Goal: Information Seeking & Learning: Find specific fact

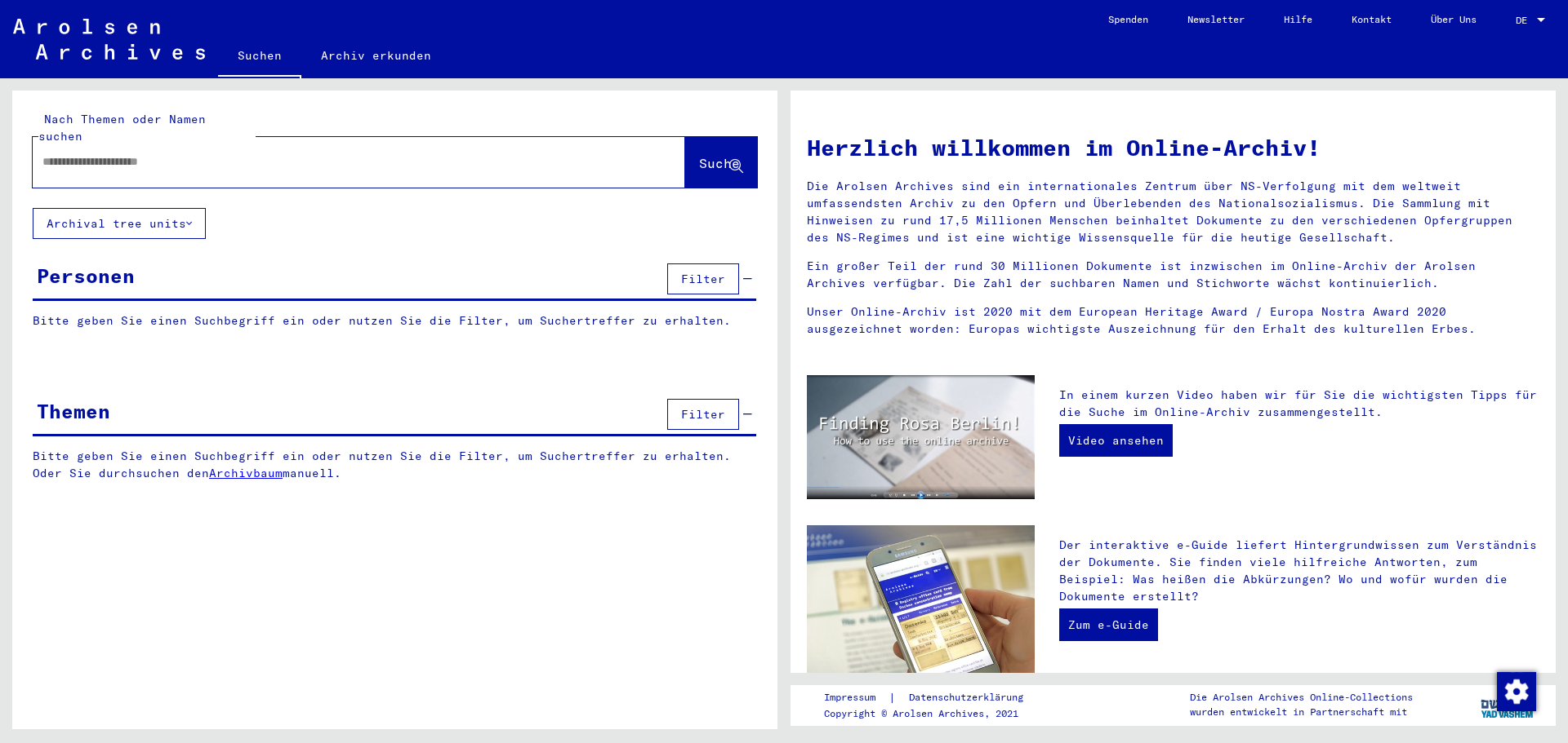
click at [76, 154] on input "text" at bounding box center [339, 162] width 593 height 17
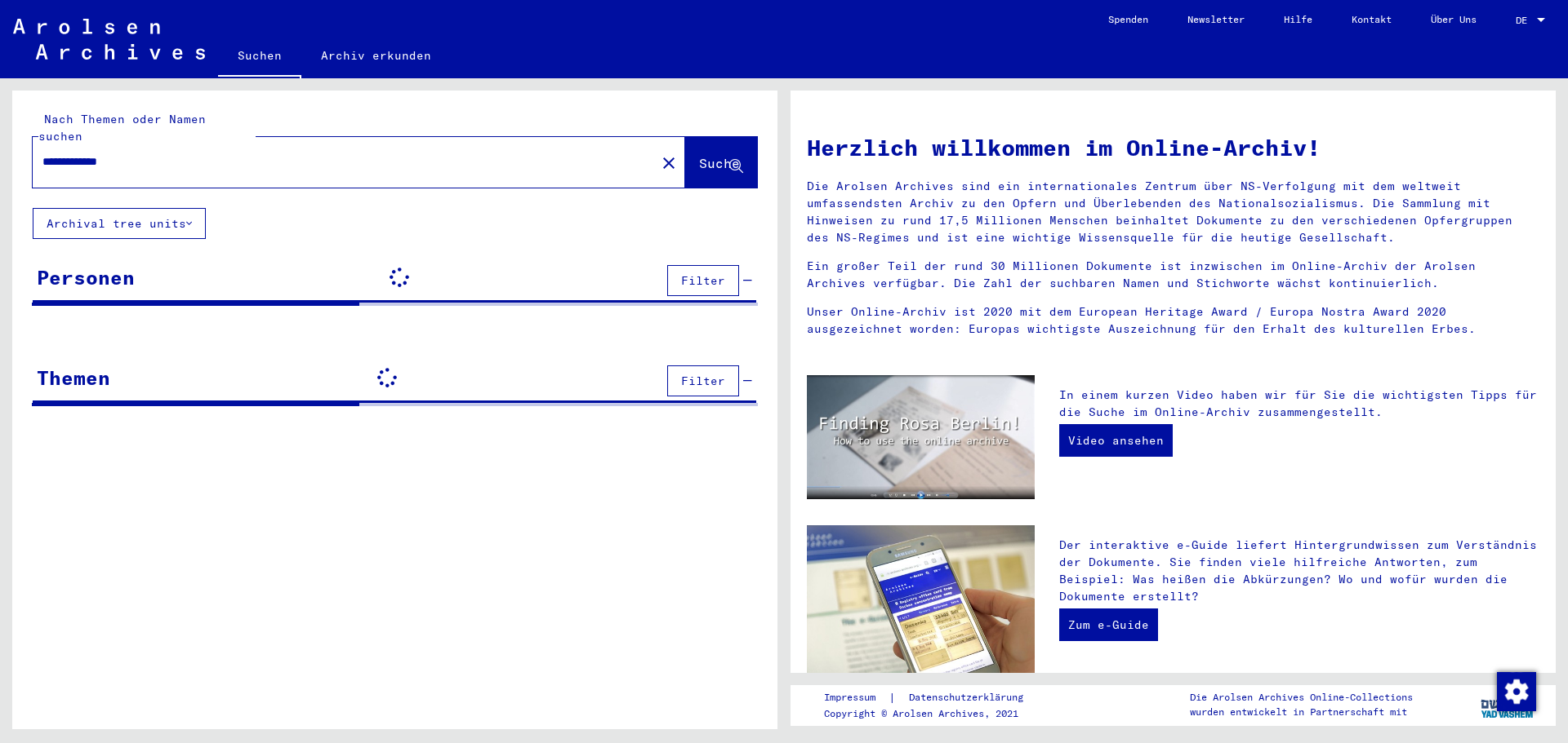
click at [1548, 16] on link "DE DE" at bounding box center [1532, 20] width 72 height 40
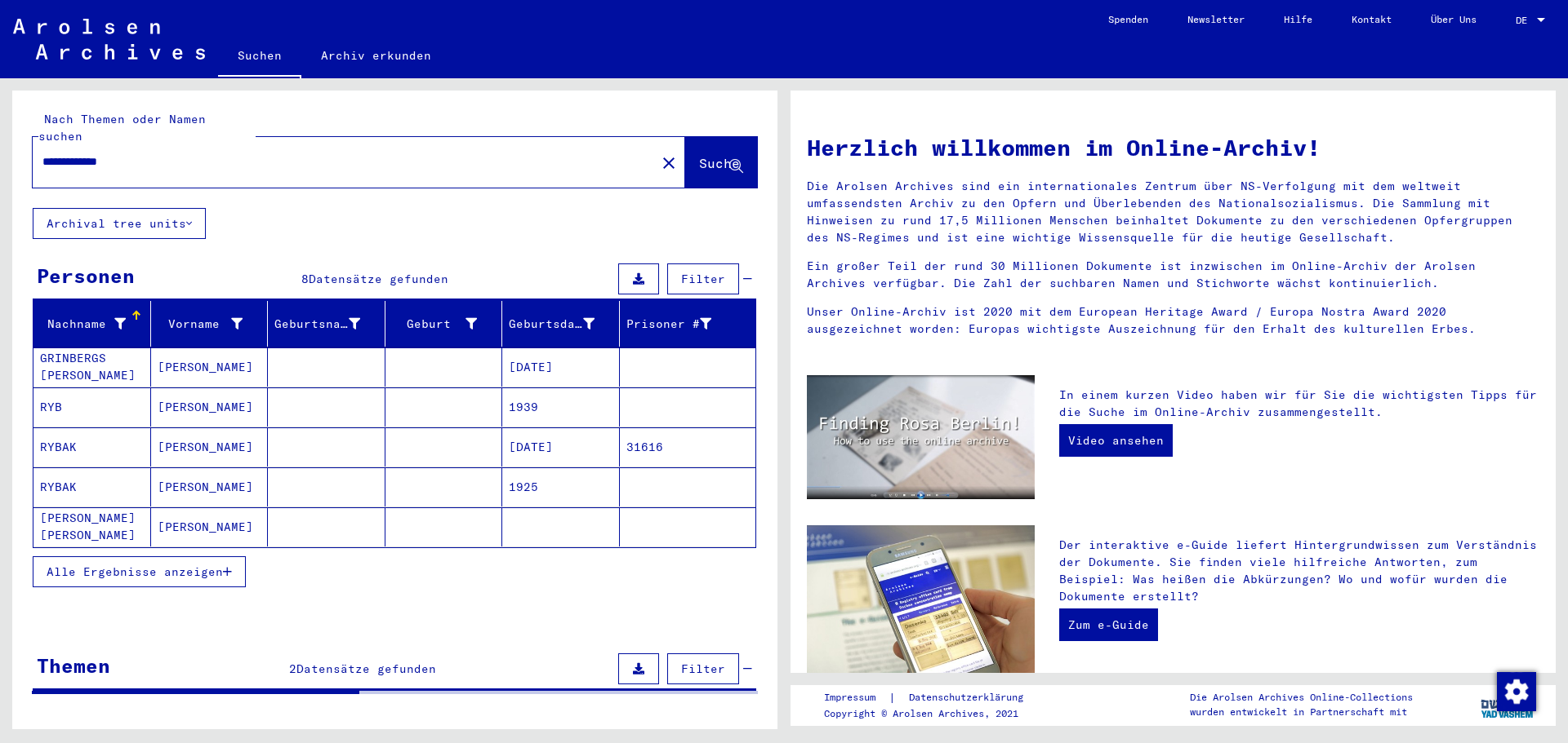
click at [1543, 16] on div at bounding box center [1541, 21] width 15 height 11
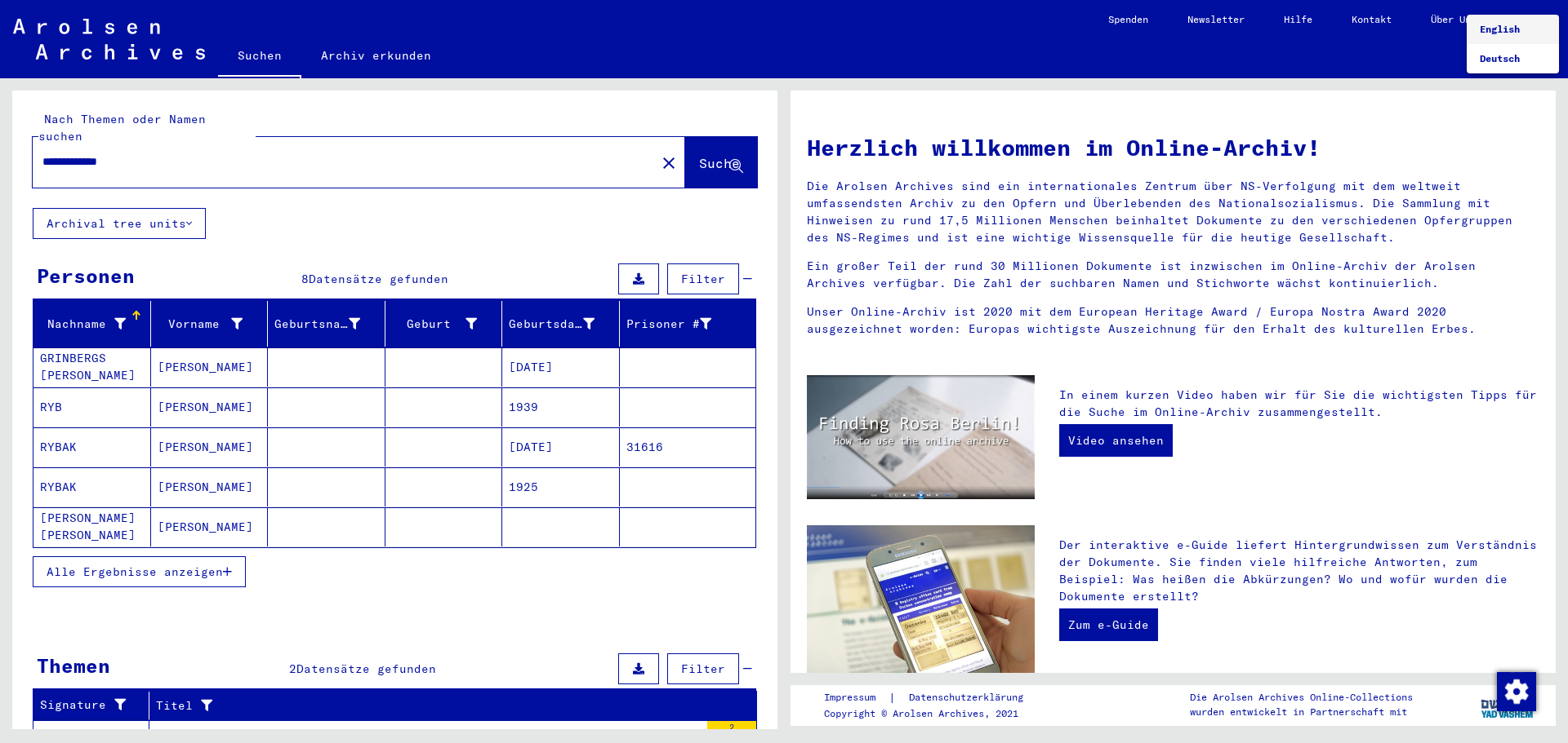
click at [1515, 29] on span "English" at bounding box center [1499, 28] width 40 height 12
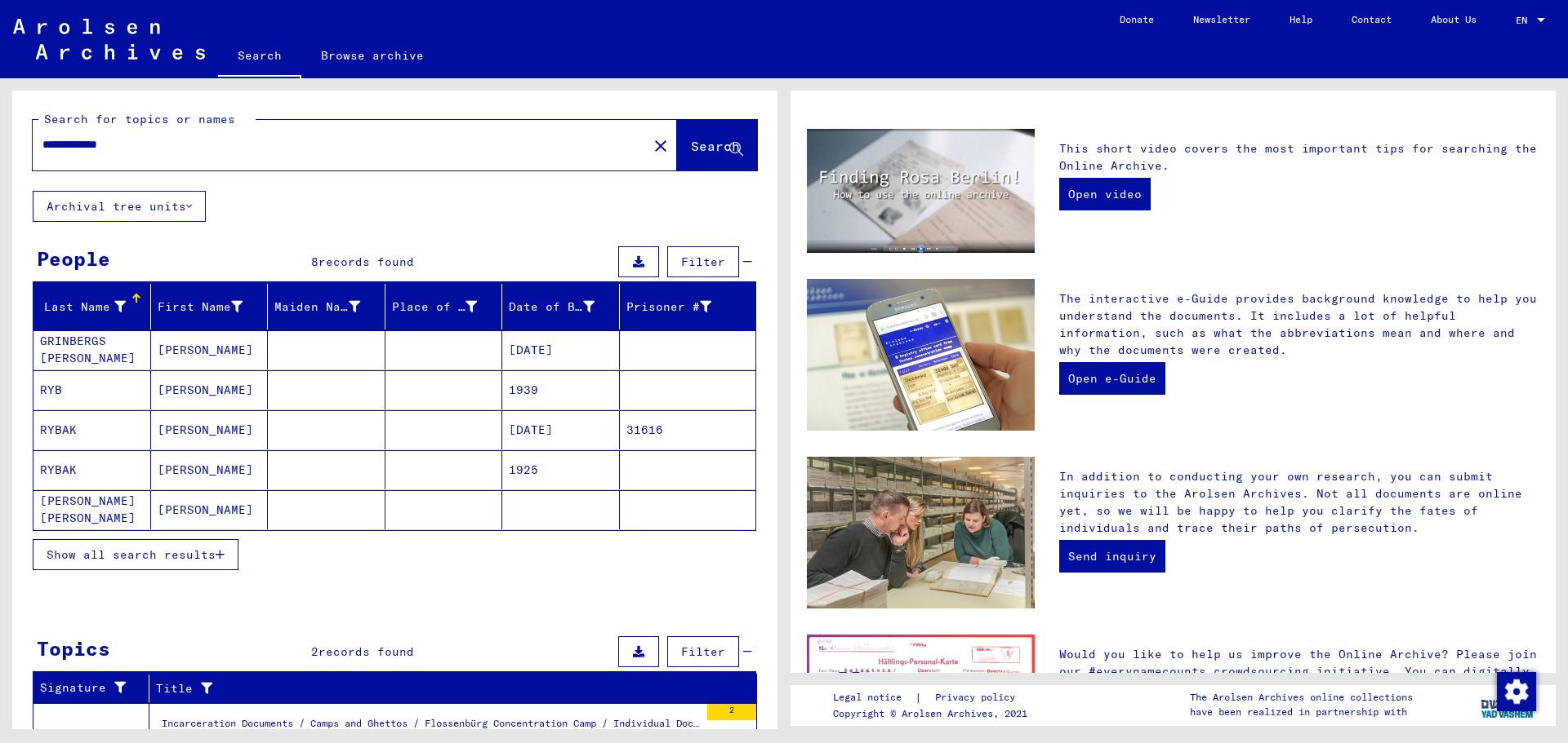
scroll to position [408, 0]
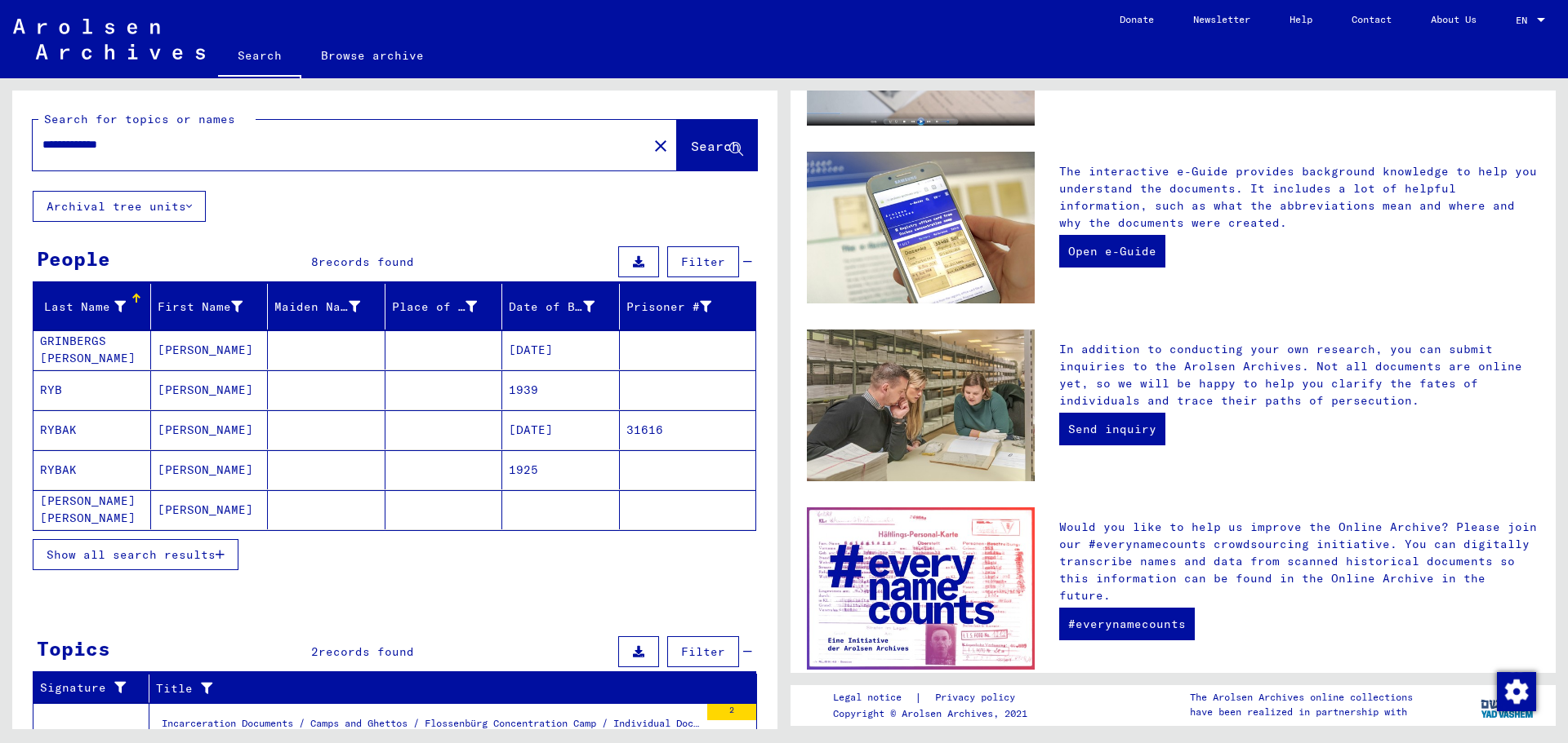
click at [221, 554] on icon "button" at bounding box center [220, 554] width 9 height 11
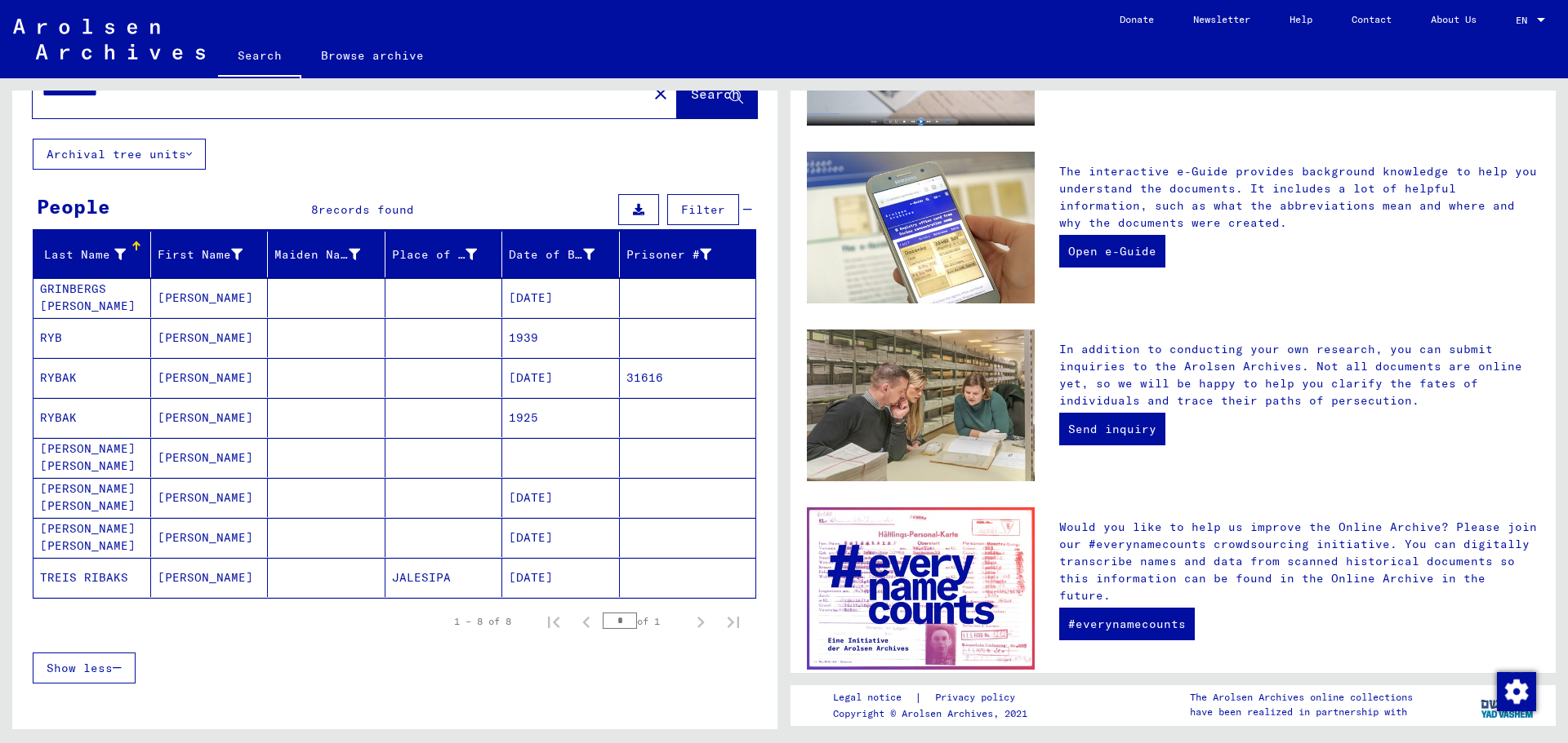
scroll to position [0, 0]
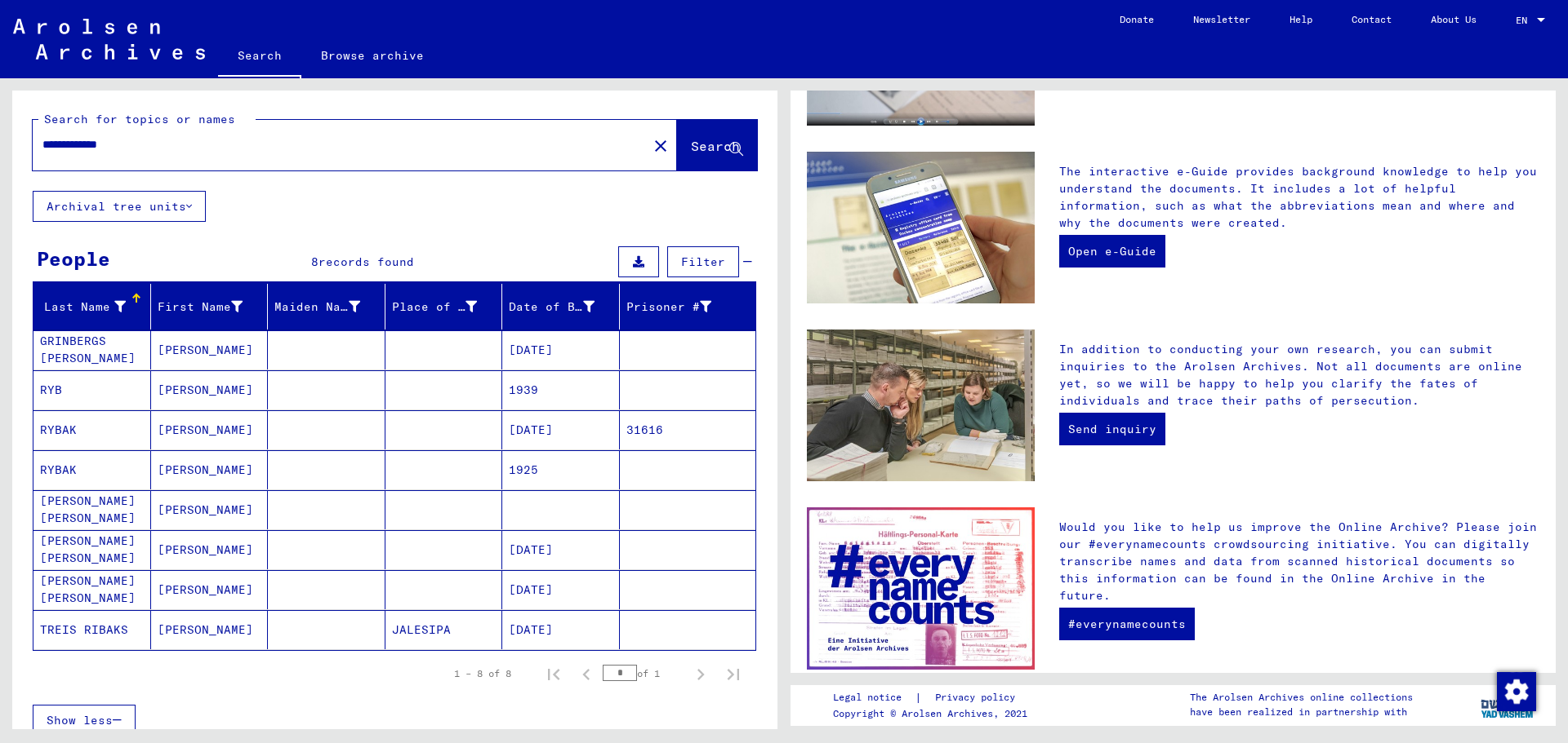
drag, startPoint x: 134, startPoint y: 145, endPoint x: 7, endPoint y: 138, distance: 127.2
click at [0, 141] on div "**********" at bounding box center [392, 404] width 784 height 652
click at [695, 145] on span "Search" at bounding box center [715, 145] width 49 height 16
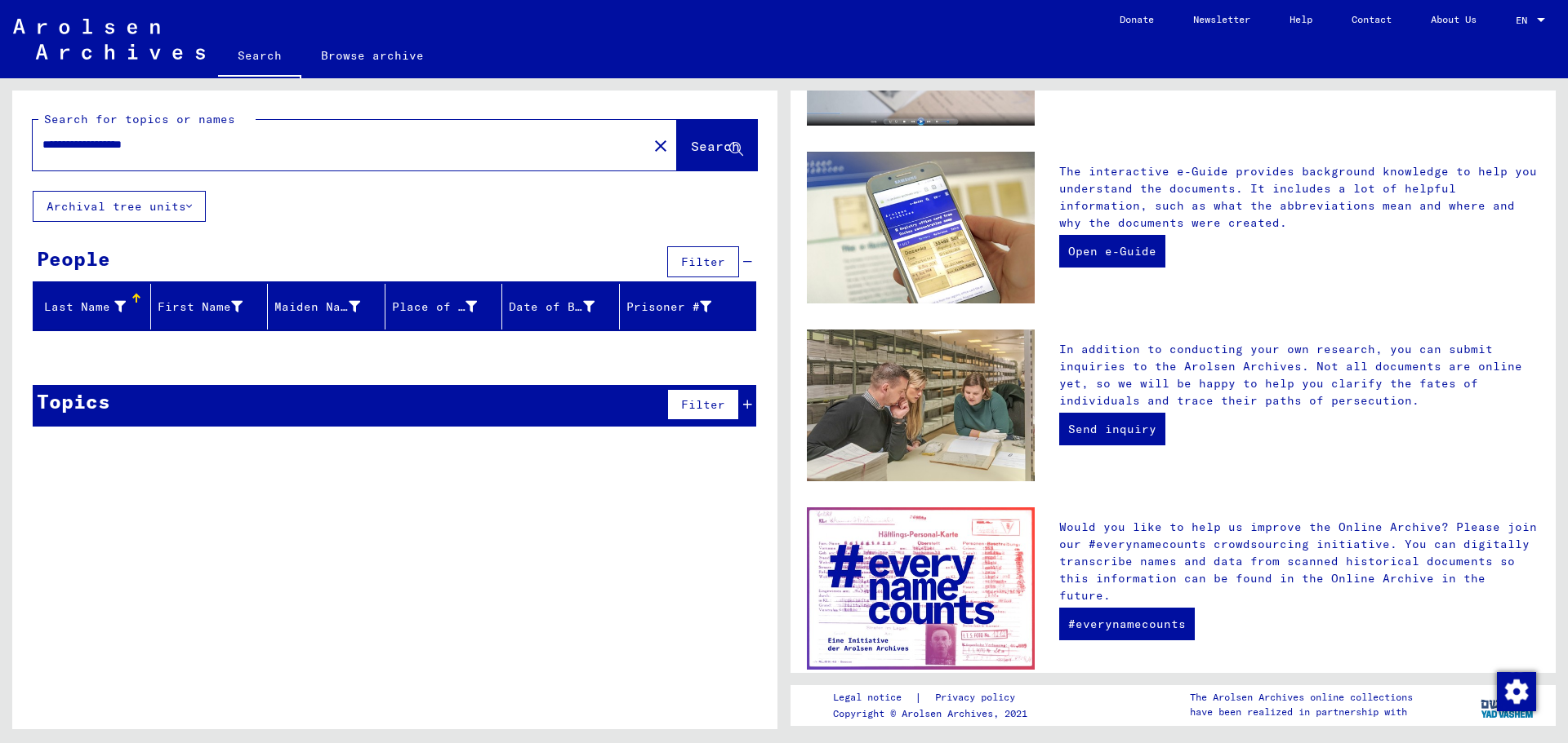
drag, startPoint x: 98, startPoint y: 141, endPoint x: 0, endPoint y: 140, distance: 98.0
click at [0, 140] on div "**********" at bounding box center [392, 404] width 784 height 652
type input "**********"
click at [691, 148] on span "Search" at bounding box center [715, 145] width 49 height 16
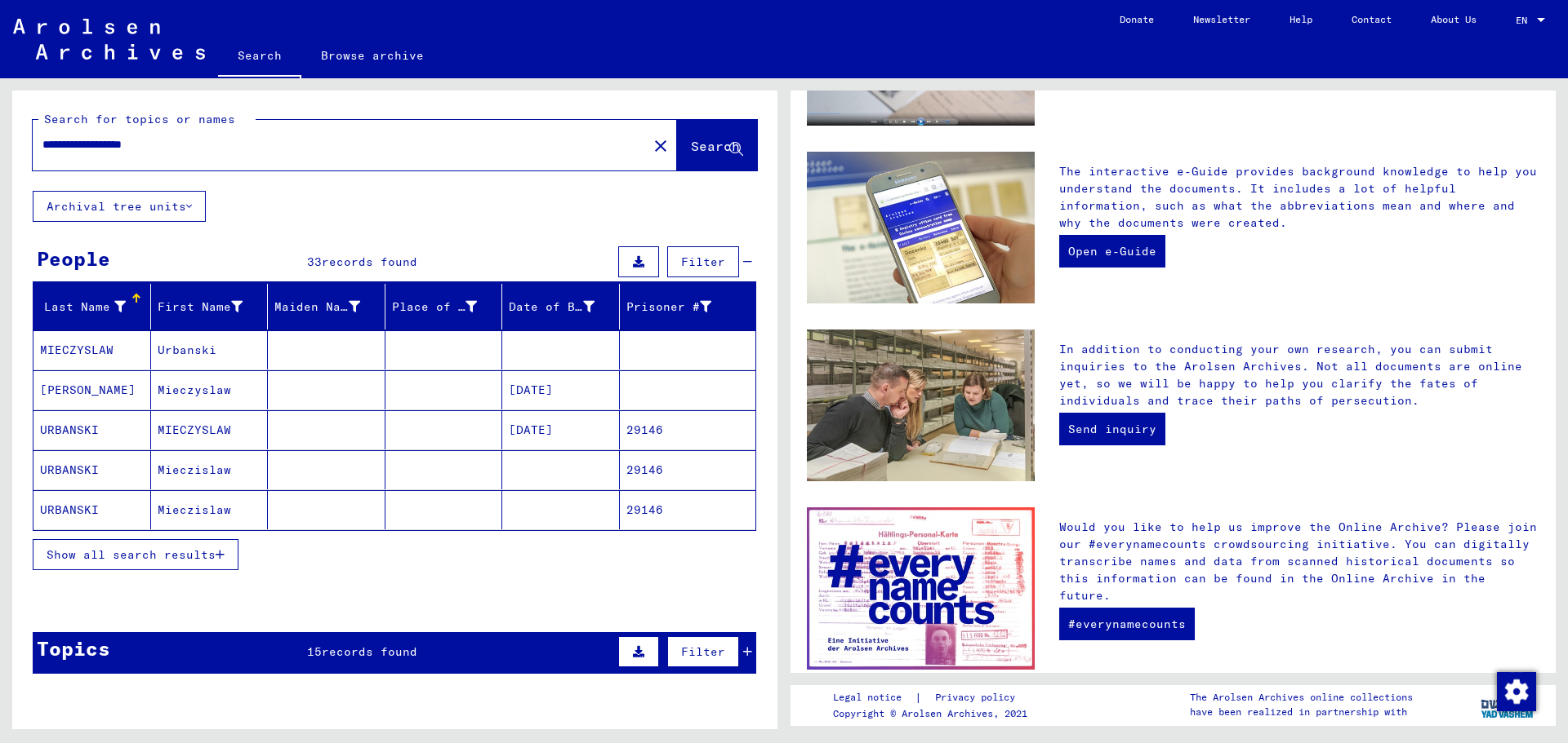
click at [217, 562] on button "Show all search results" at bounding box center [136, 554] width 206 height 31
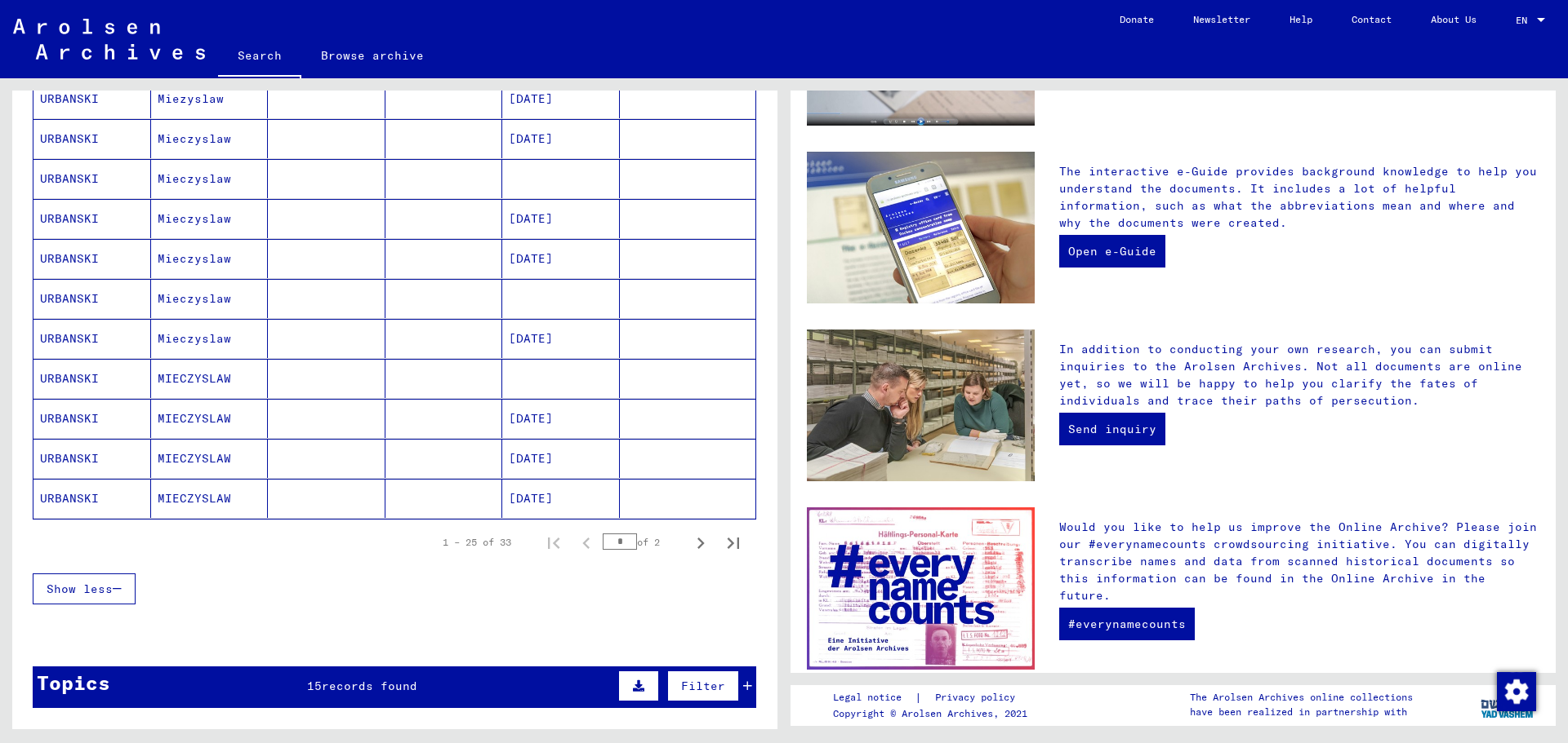
scroll to position [816, 0]
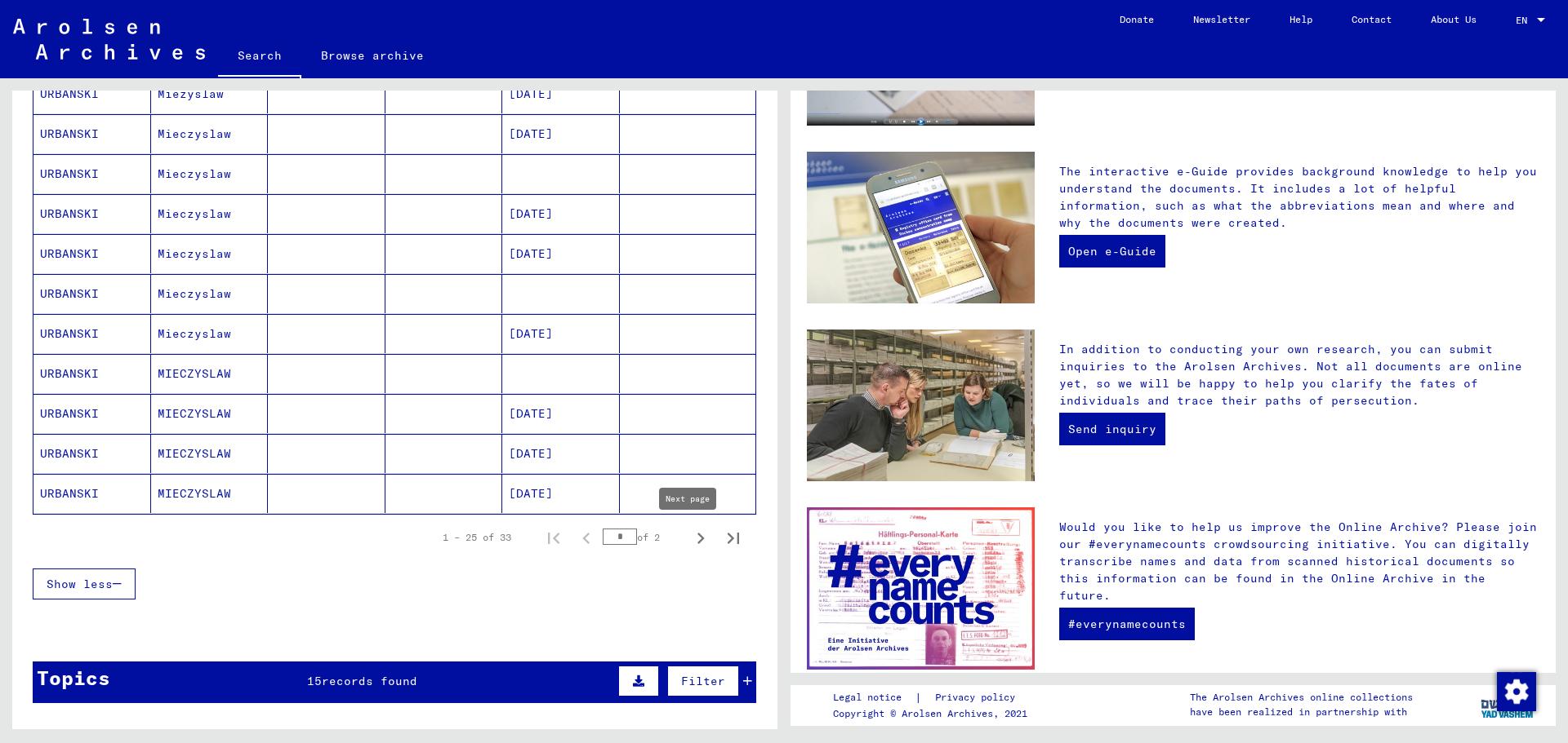
click at [689, 538] on icon "Next page" at bounding box center [700, 538] width 23 height 23
type input "*"
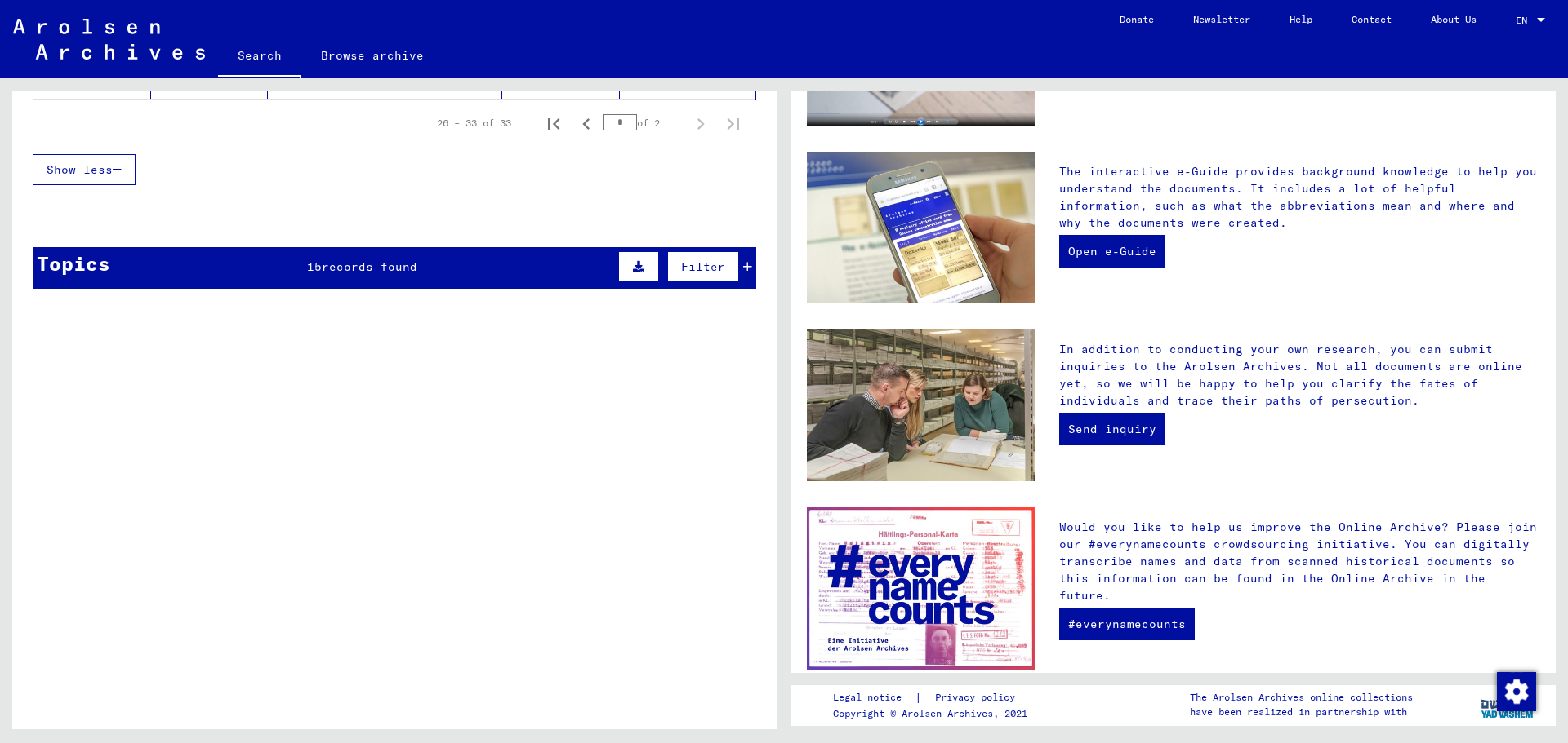
scroll to position [224, 0]
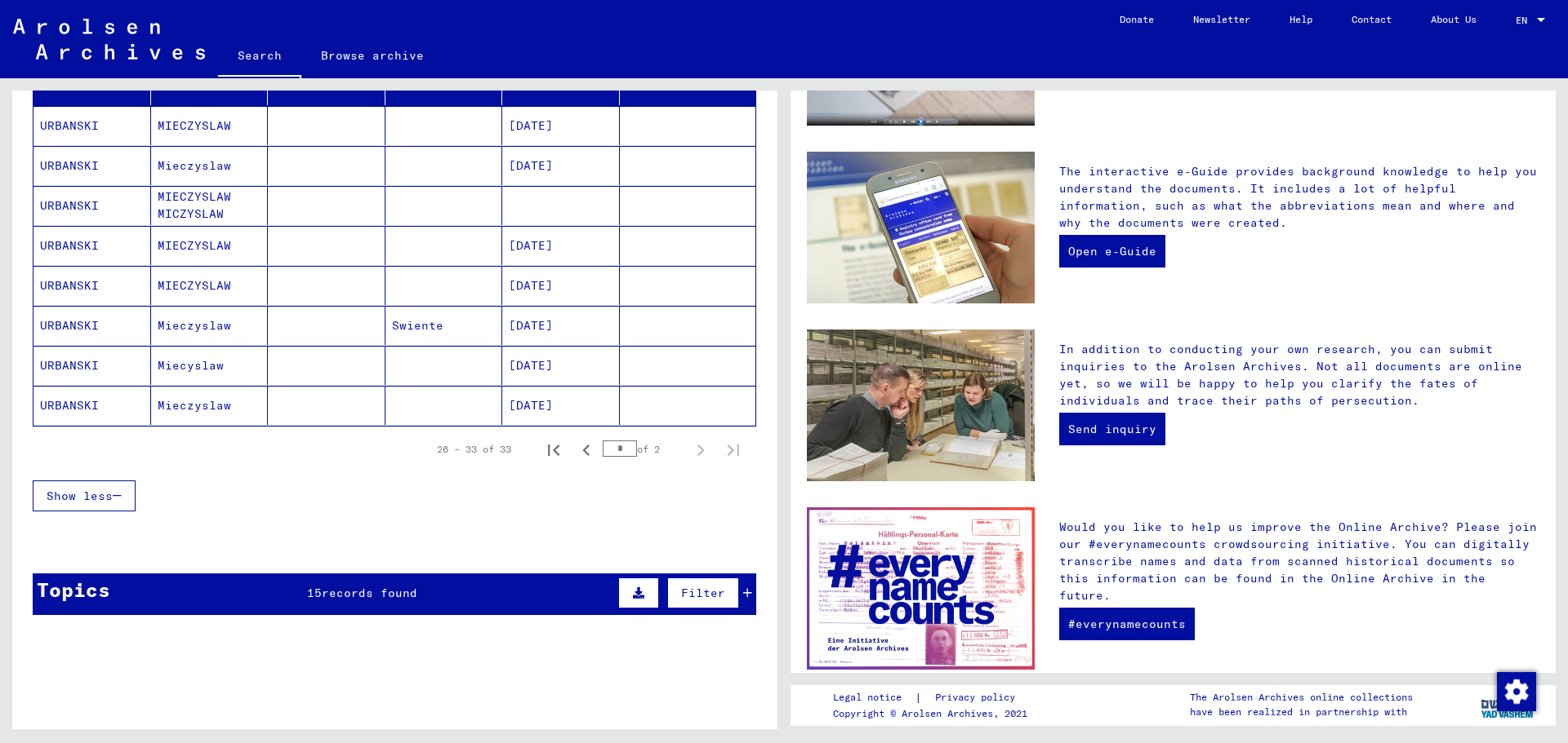
click at [552, 288] on mat-cell "[DATE]" at bounding box center [560, 286] width 118 height 40
